Goal: Information Seeking & Learning: Learn about a topic

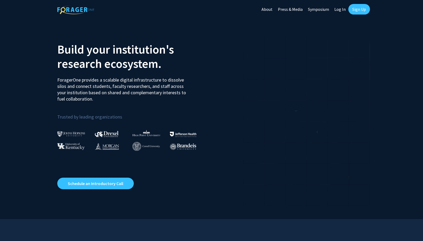
click at [316, 11] on link "Symposium" at bounding box center [318, 9] width 26 height 18
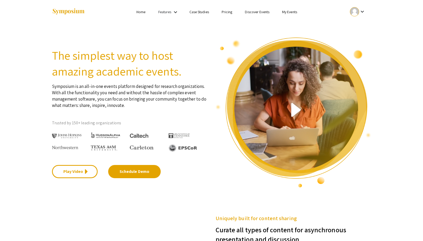
click at [226, 11] on link "Pricing" at bounding box center [227, 11] width 11 height 5
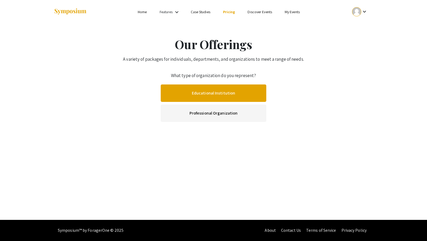
click at [191, 94] on link "Educational Institution" at bounding box center [214, 92] width 106 height 17
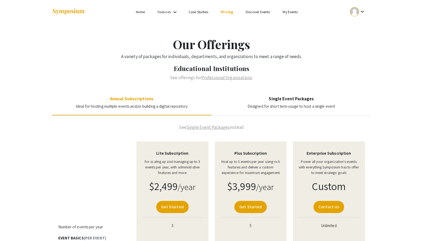
click at [296, 96] on h4 "Single Event Packages" at bounding box center [291, 98] width 88 height 5
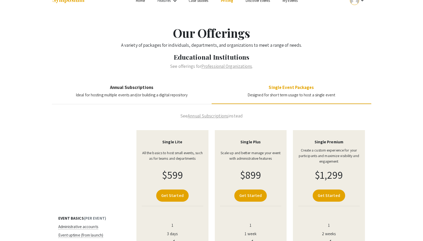
scroll to position [23, 0]
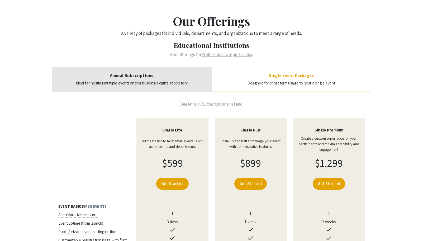
click at [135, 77] on h4 "Annual Subscriptions" at bounding box center [132, 75] width 112 height 5
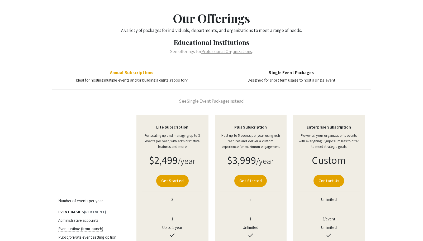
scroll to position [21, 0]
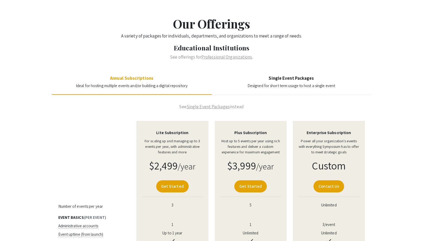
click at [300, 77] on h4 "Single Event Packages" at bounding box center [291, 77] width 88 height 5
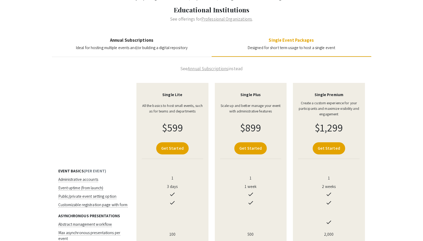
scroll to position [56, 0]
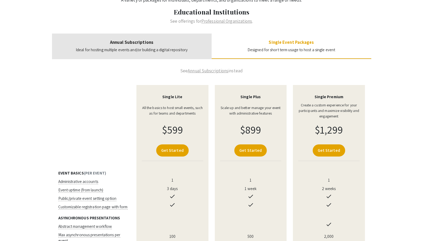
click at [136, 43] on h4 "Annual Subscriptions" at bounding box center [132, 42] width 112 height 5
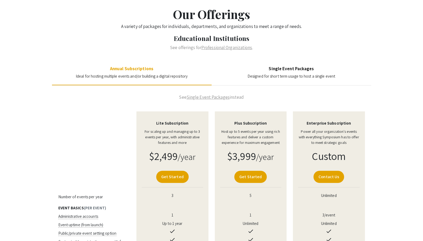
scroll to position [28, 0]
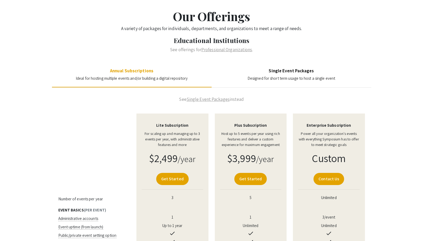
click at [288, 72] on h4 "Single Event Packages" at bounding box center [291, 70] width 88 height 5
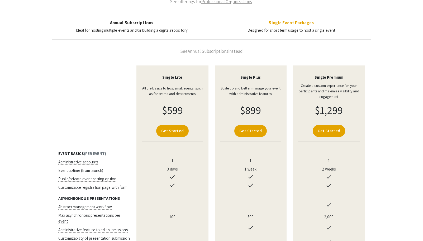
scroll to position [32, 0]
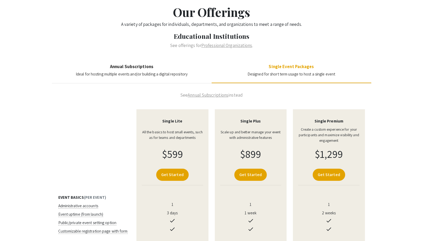
click at [135, 68] on h4 "Annual Subscriptions" at bounding box center [132, 66] width 112 height 5
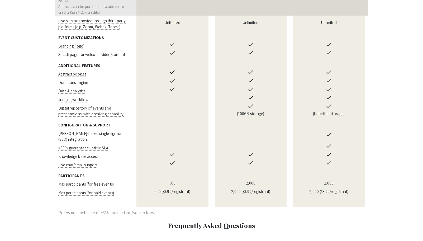
scroll to position [61, 0]
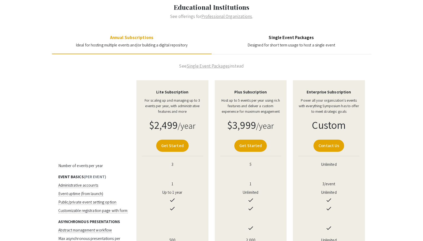
click at [286, 36] on h4 "Single Event Packages" at bounding box center [291, 37] width 88 height 5
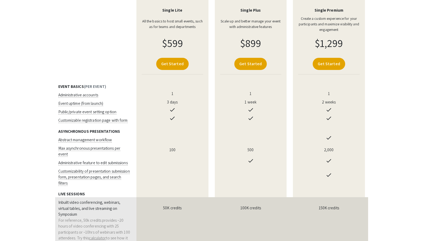
scroll to position [78, 0]
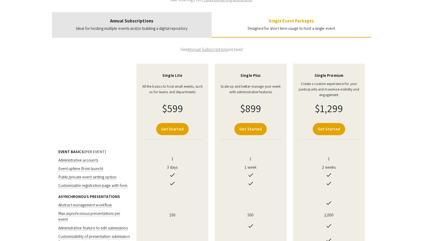
click at [150, 29] on span "Ideal for hosting multiple events and/or building a digital repository" at bounding box center [132, 28] width 112 height 5
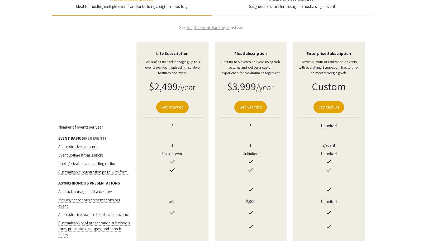
scroll to position [40, 0]
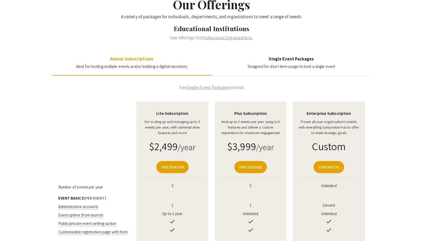
click at [271, 60] on h4 "Single Event Packages" at bounding box center [291, 58] width 88 height 5
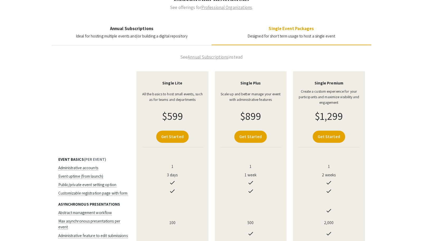
scroll to position [15, 0]
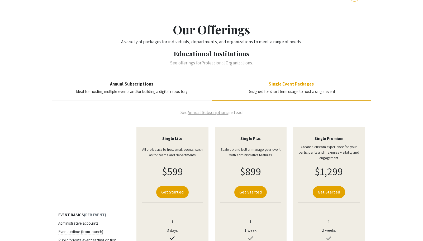
click at [132, 79] on div "Annual Subscriptions Ideal for hosting multiple events and/or building a digita…" at bounding box center [132, 87] width 160 height 25
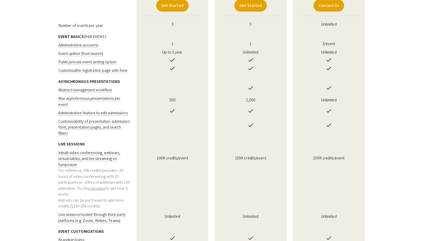
scroll to position [0, 0]
